Goal: Transaction & Acquisition: Purchase product/service

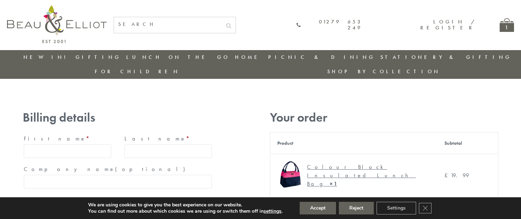
type input "maria33@yahoo.com"
type input "Maria"
type input "Williams"
type input "23, Scottsdale, Happytown"
type input "München"
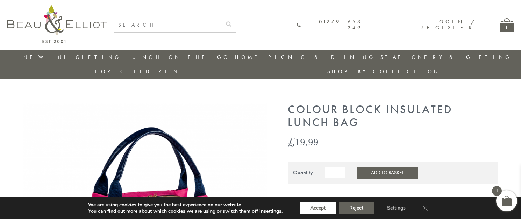
click at [318, 208] on button "Accept" at bounding box center [318, 208] width 36 height 13
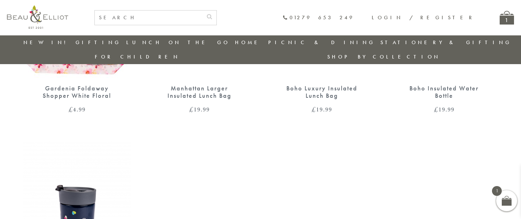
scroll to position [674, 0]
